Goal: Task Accomplishment & Management: Use online tool/utility

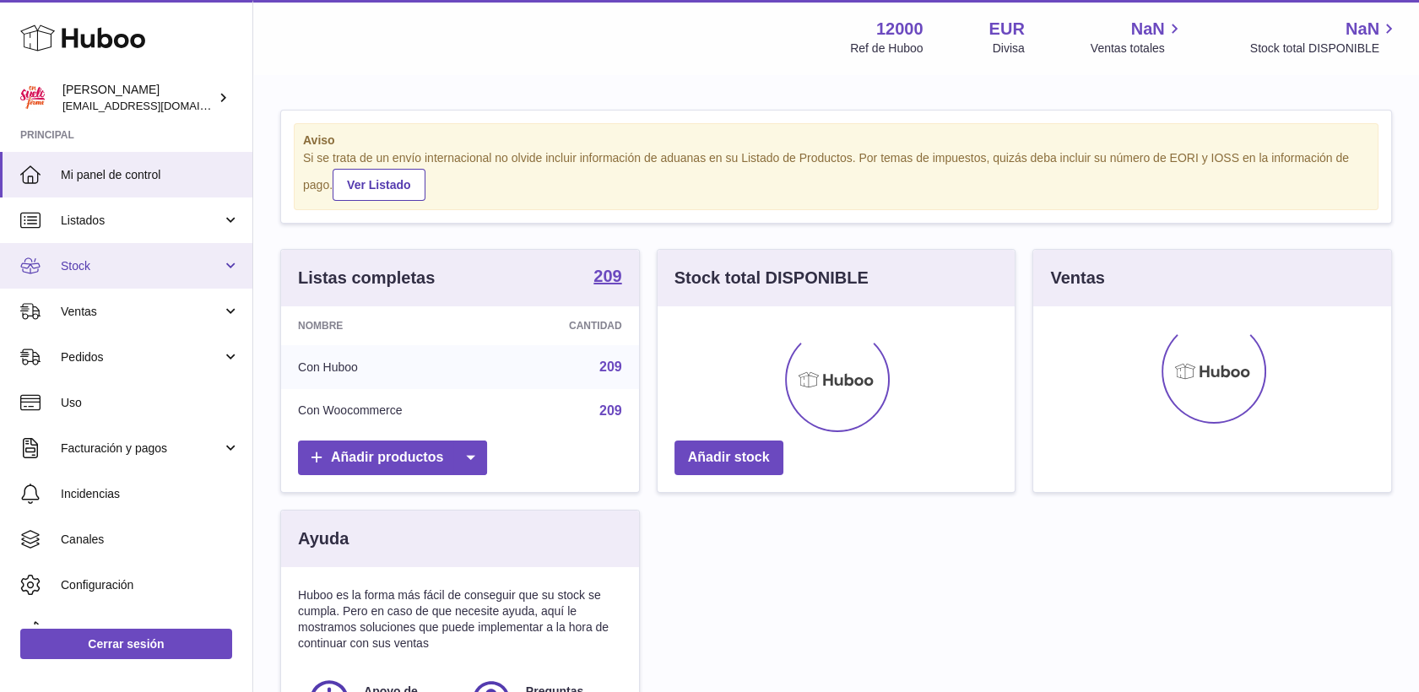
click at [86, 268] on span "Stock" at bounding box center [141, 266] width 161 height 16
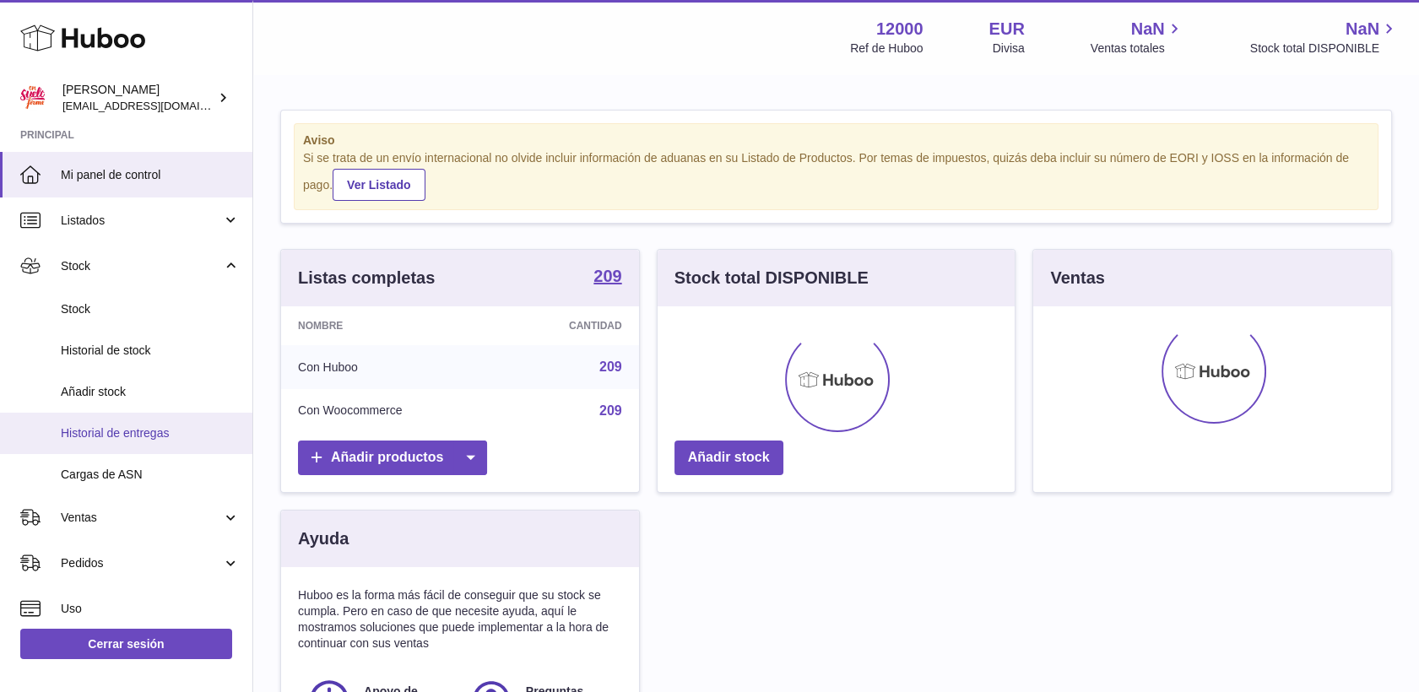
click at [119, 420] on link "Historial de entregas" at bounding box center [126, 433] width 252 height 41
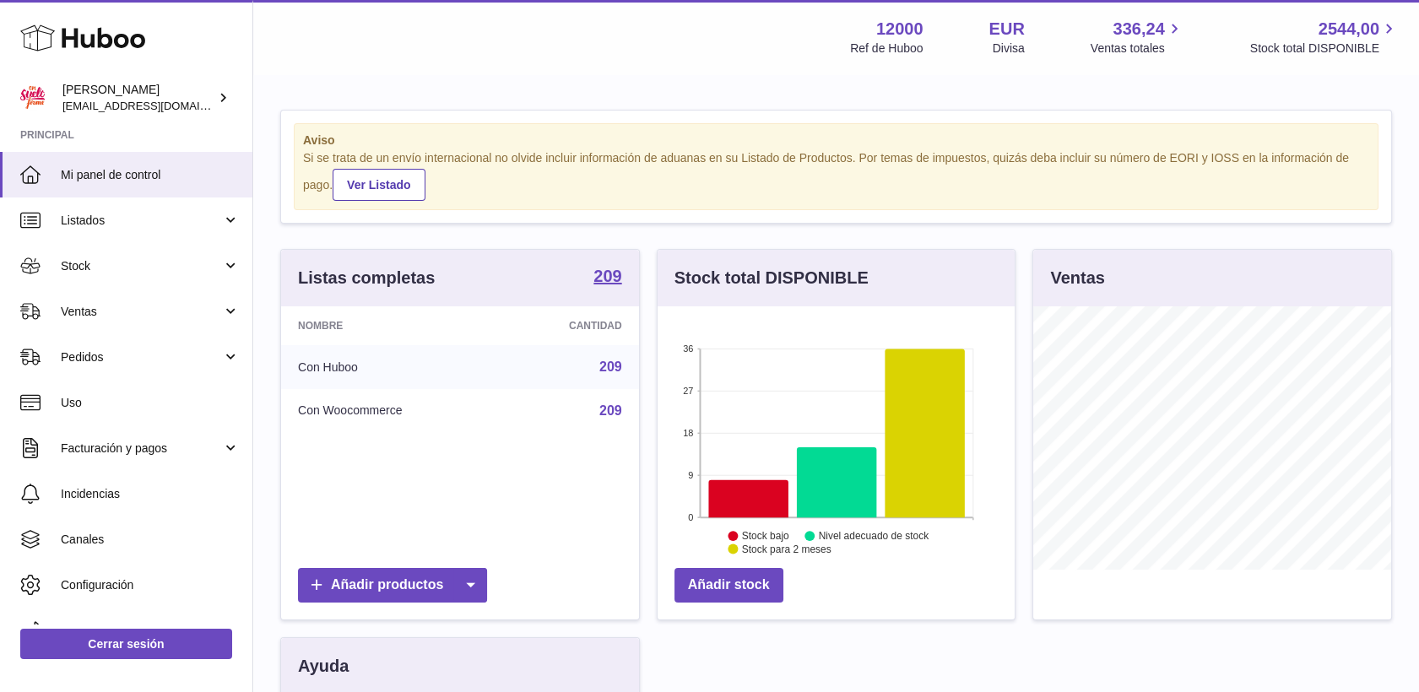
scroll to position [263, 358]
click at [76, 276] on link "Stock" at bounding box center [126, 266] width 252 height 46
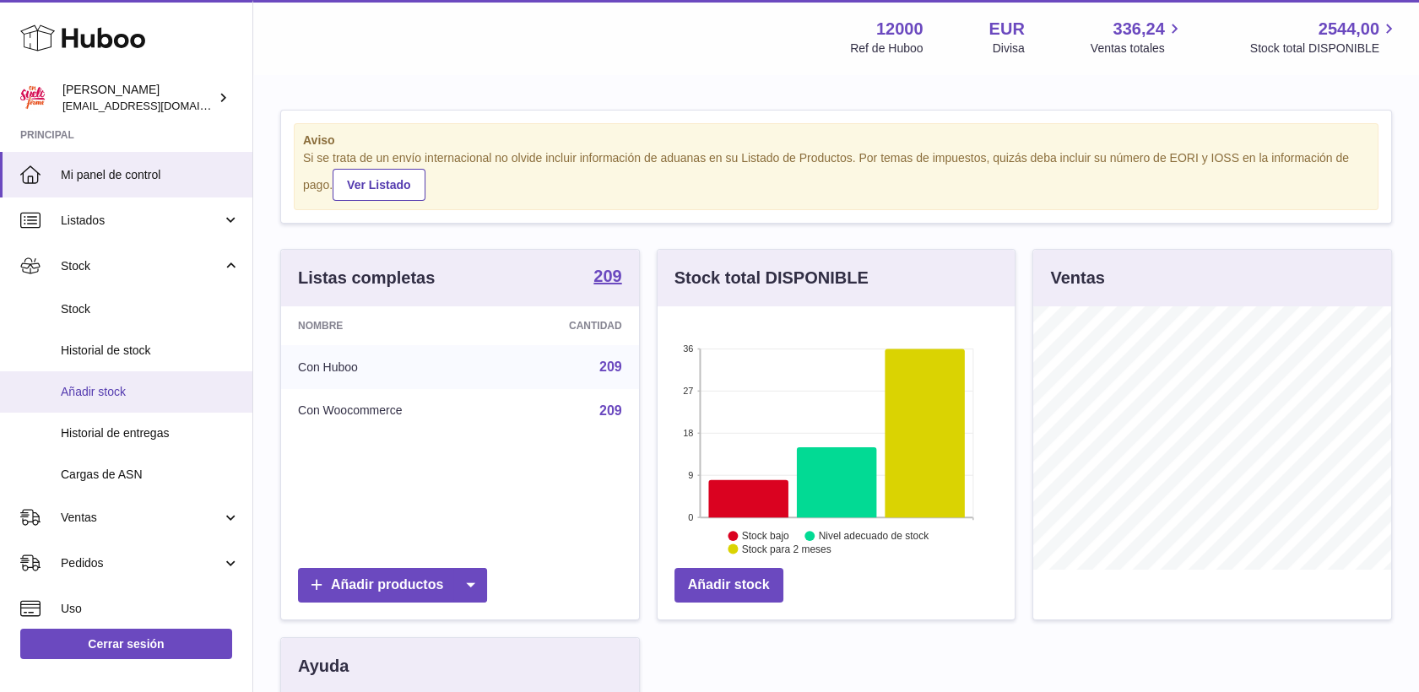
click at [90, 398] on span "Añadir stock" at bounding box center [150, 392] width 179 height 16
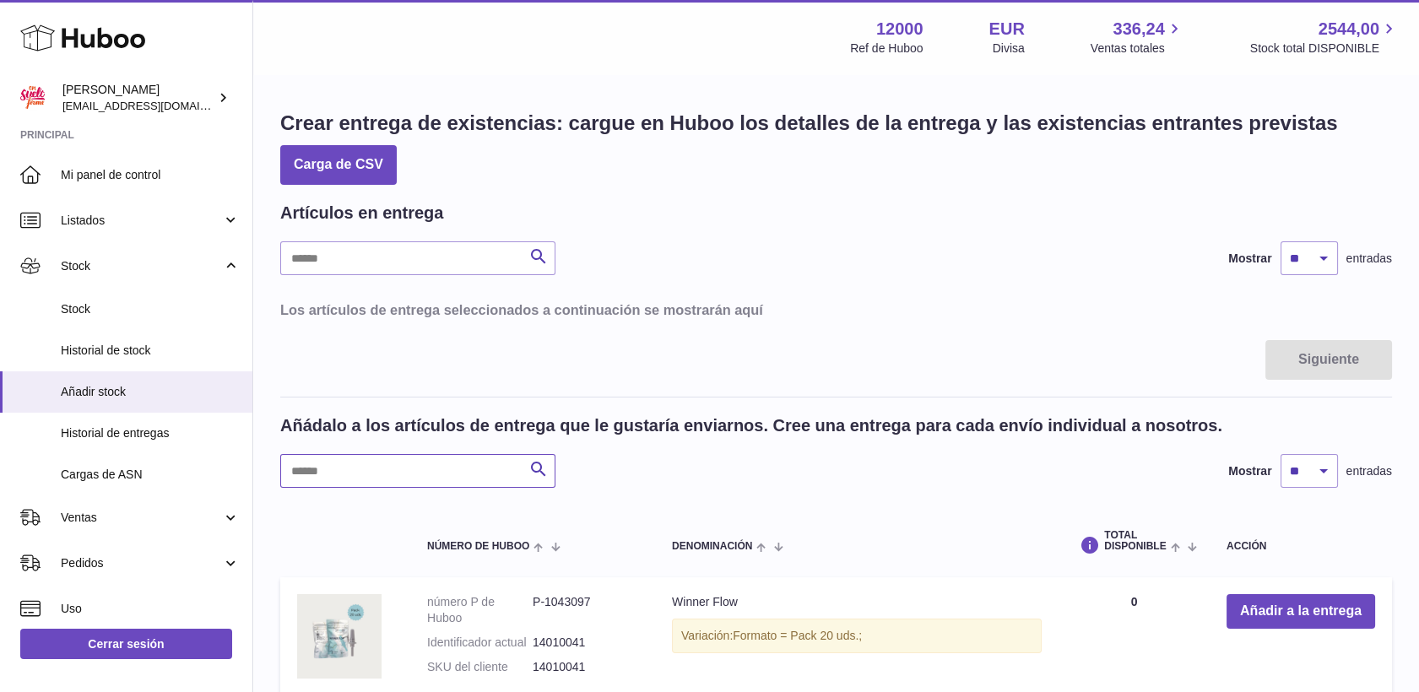
click at [368, 476] on input "text" at bounding box center [417, 471] width 275 height 34
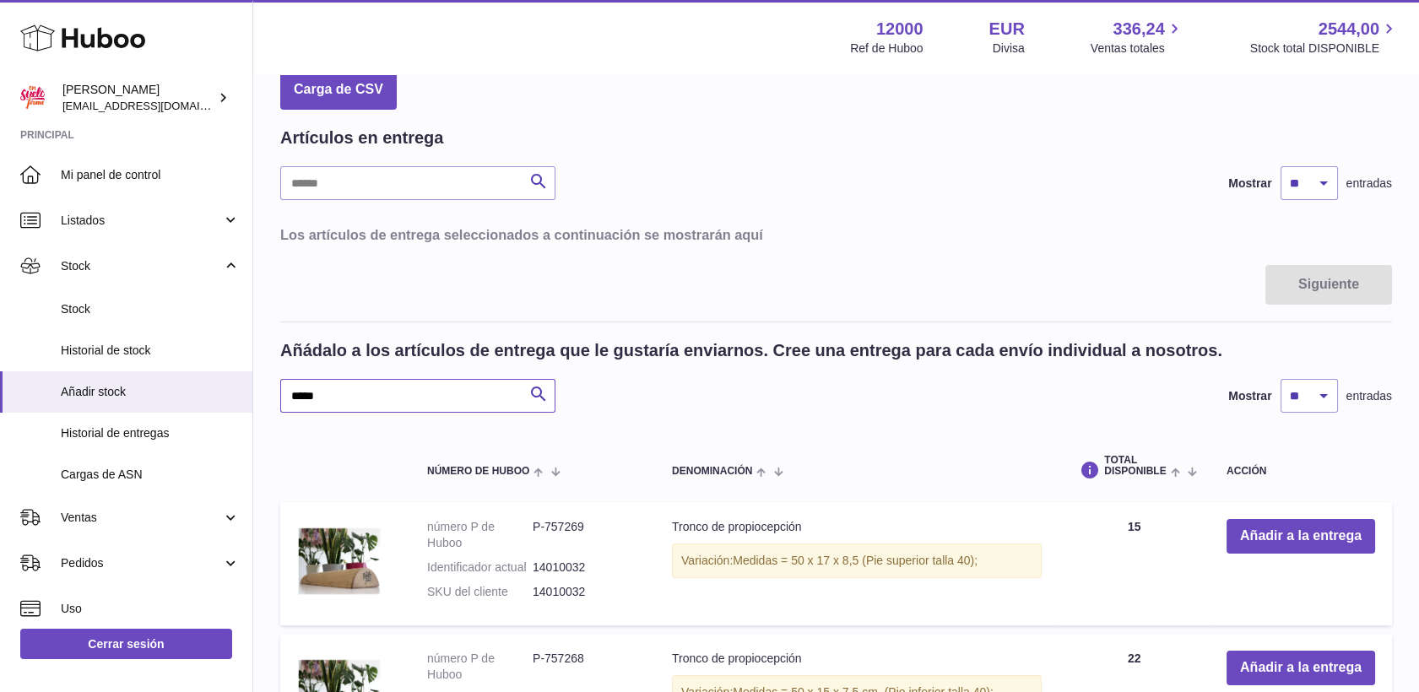
scroll to position [187, 0]
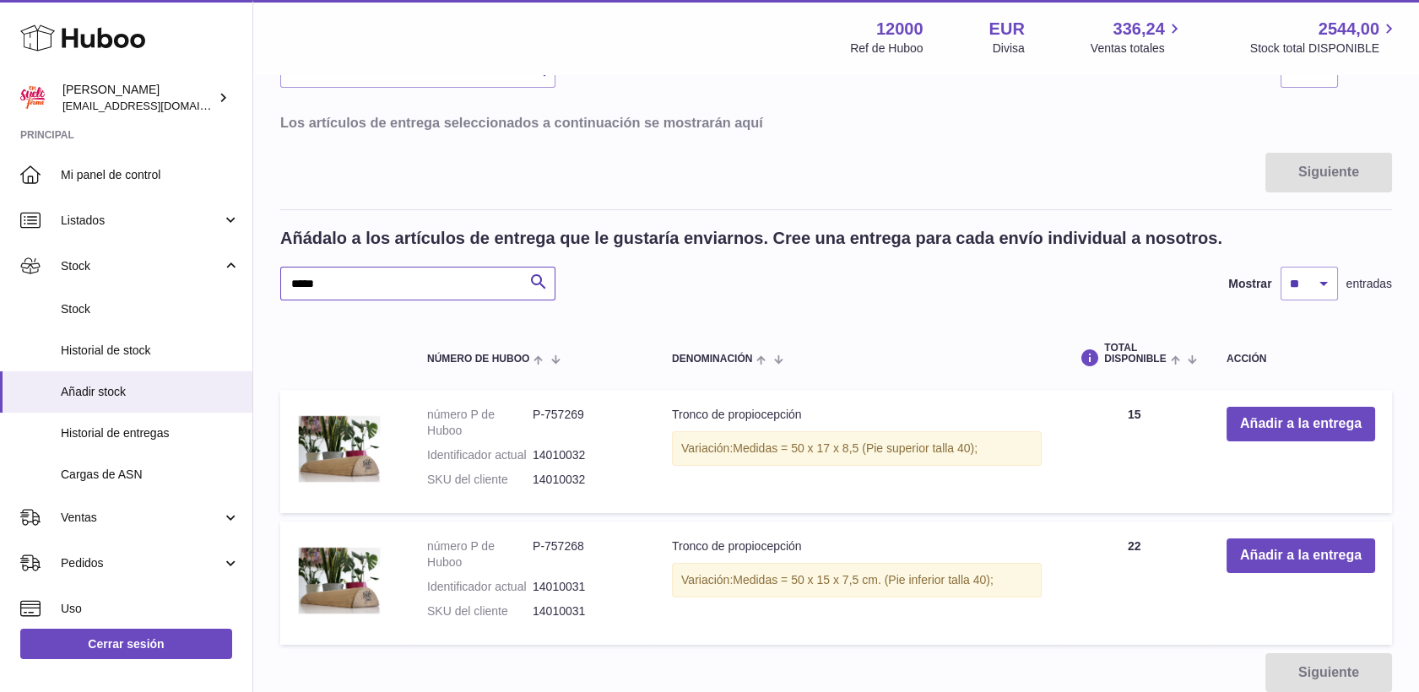
type input "*****"
